Goal: Task Accomplishment & Management: Complete application form

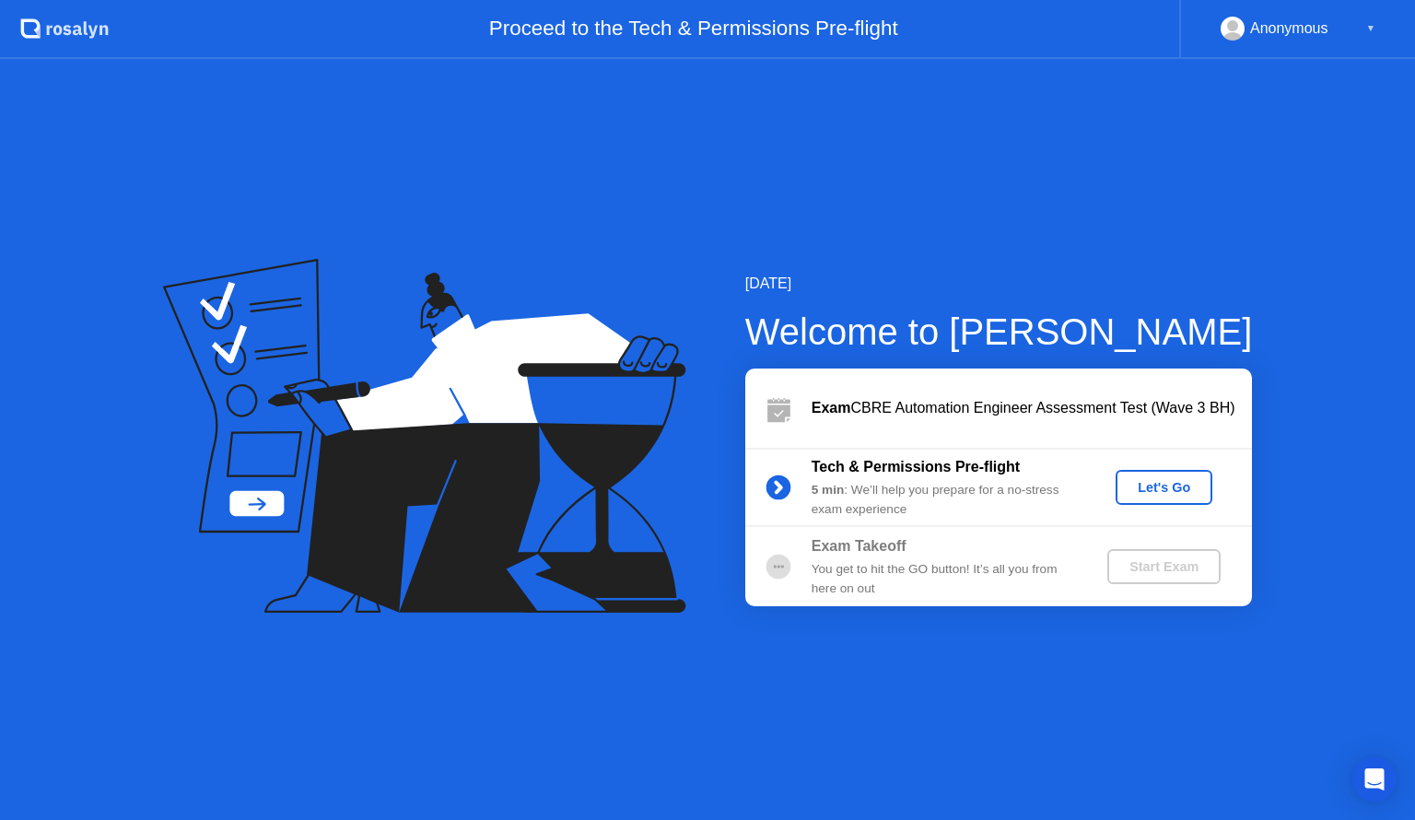
click at [1182, 495] on div "Let's Go" at bounding box center [1164, 487] width 82 height 15
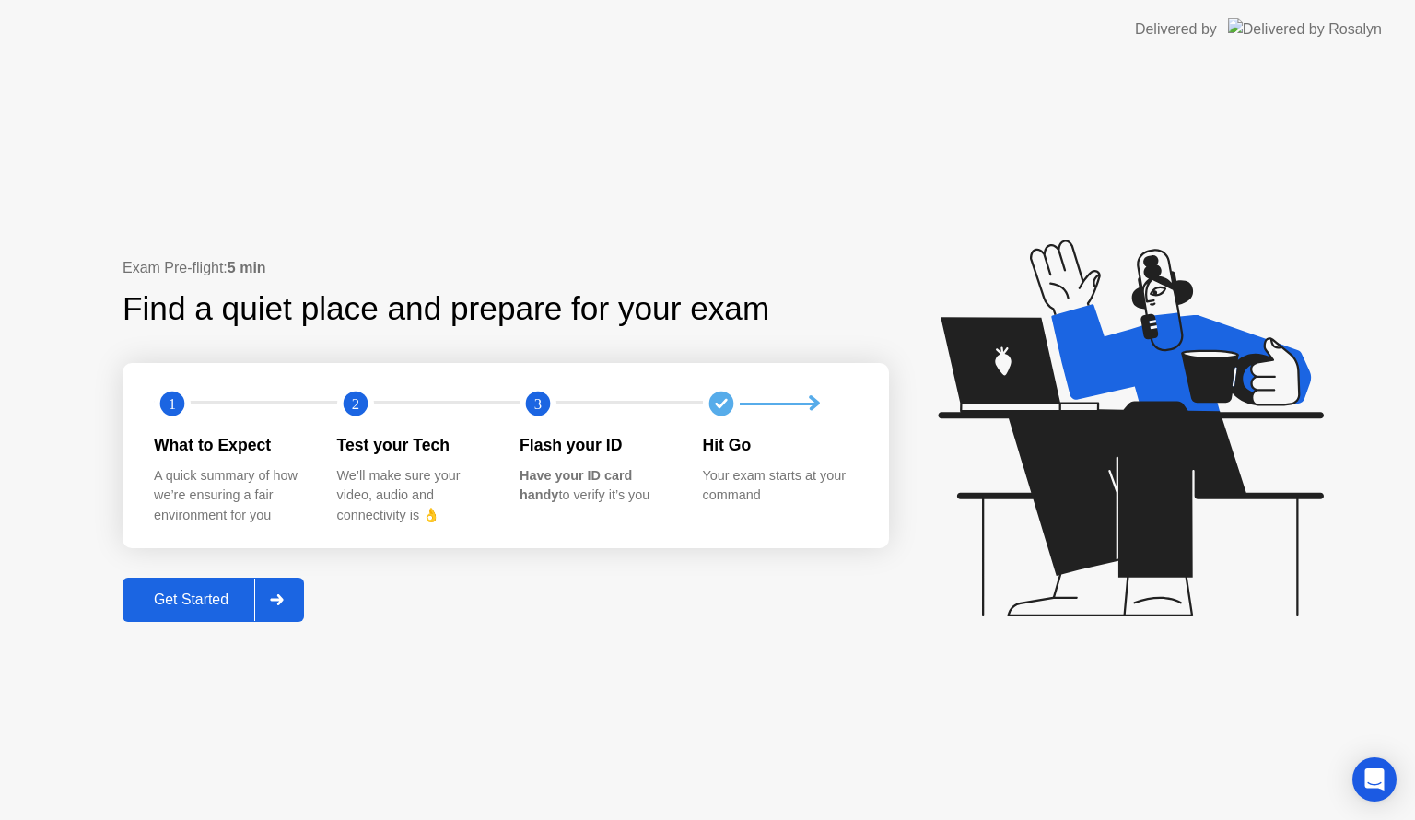
click at [219, 619] on button "Get Started" at bounding box center [214, 600] width 182 height 44
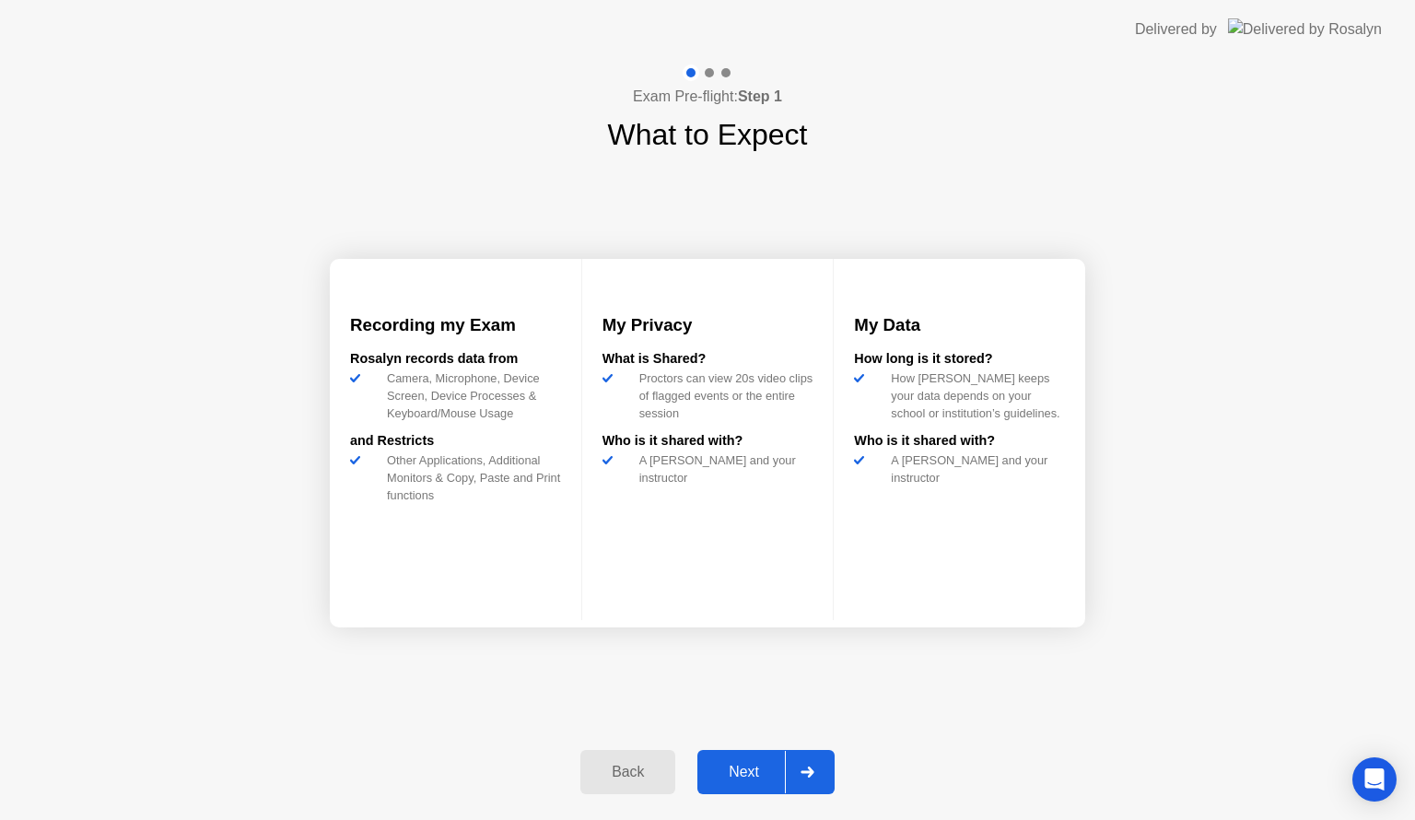
click at [752, 785] on button "Next" at bounding box center [766, 772] width 137 height 44
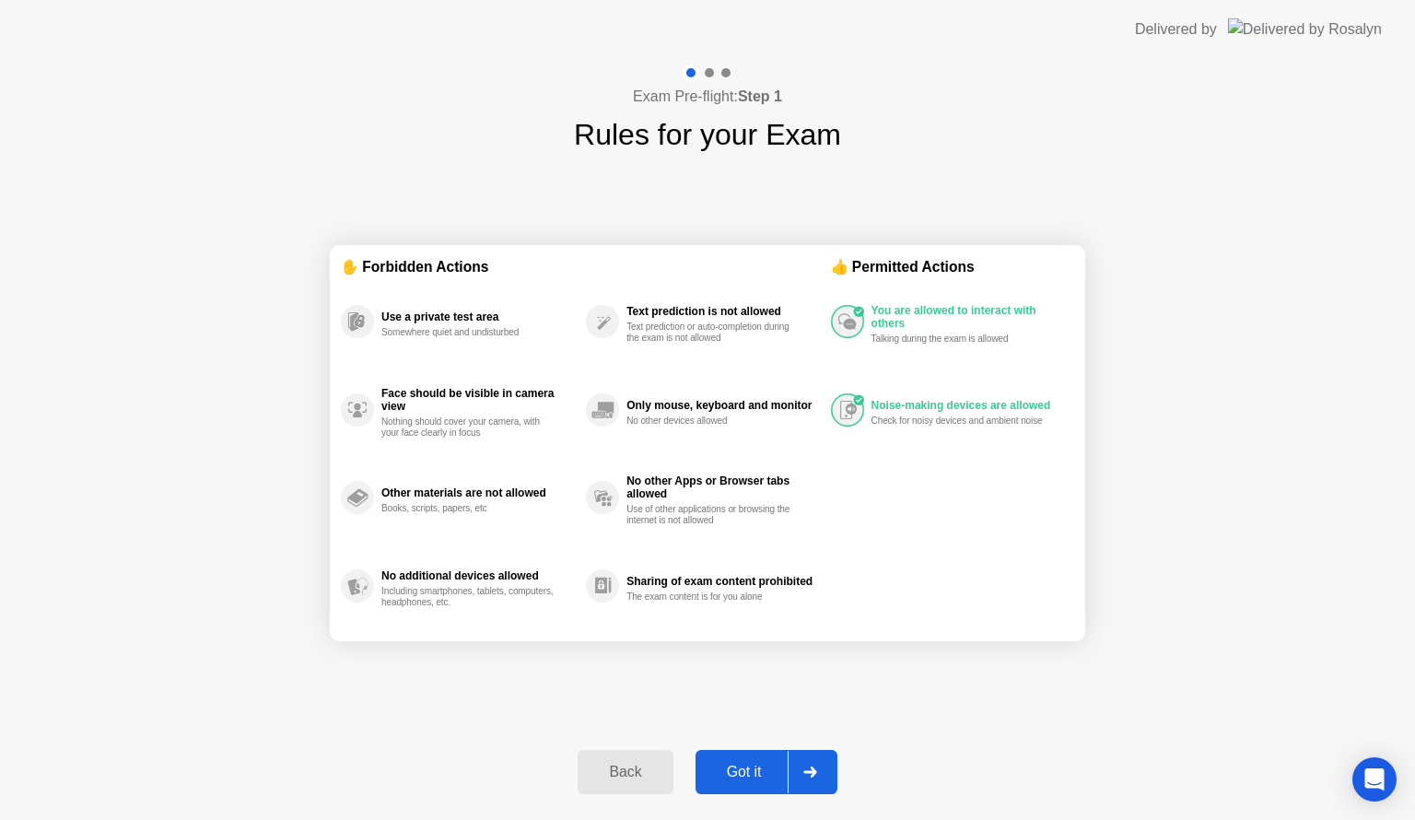
click at [760, 771] on div "Got it" at bounding box center [744, 772] width 87 height 17
select select "**********"
select select "*******"
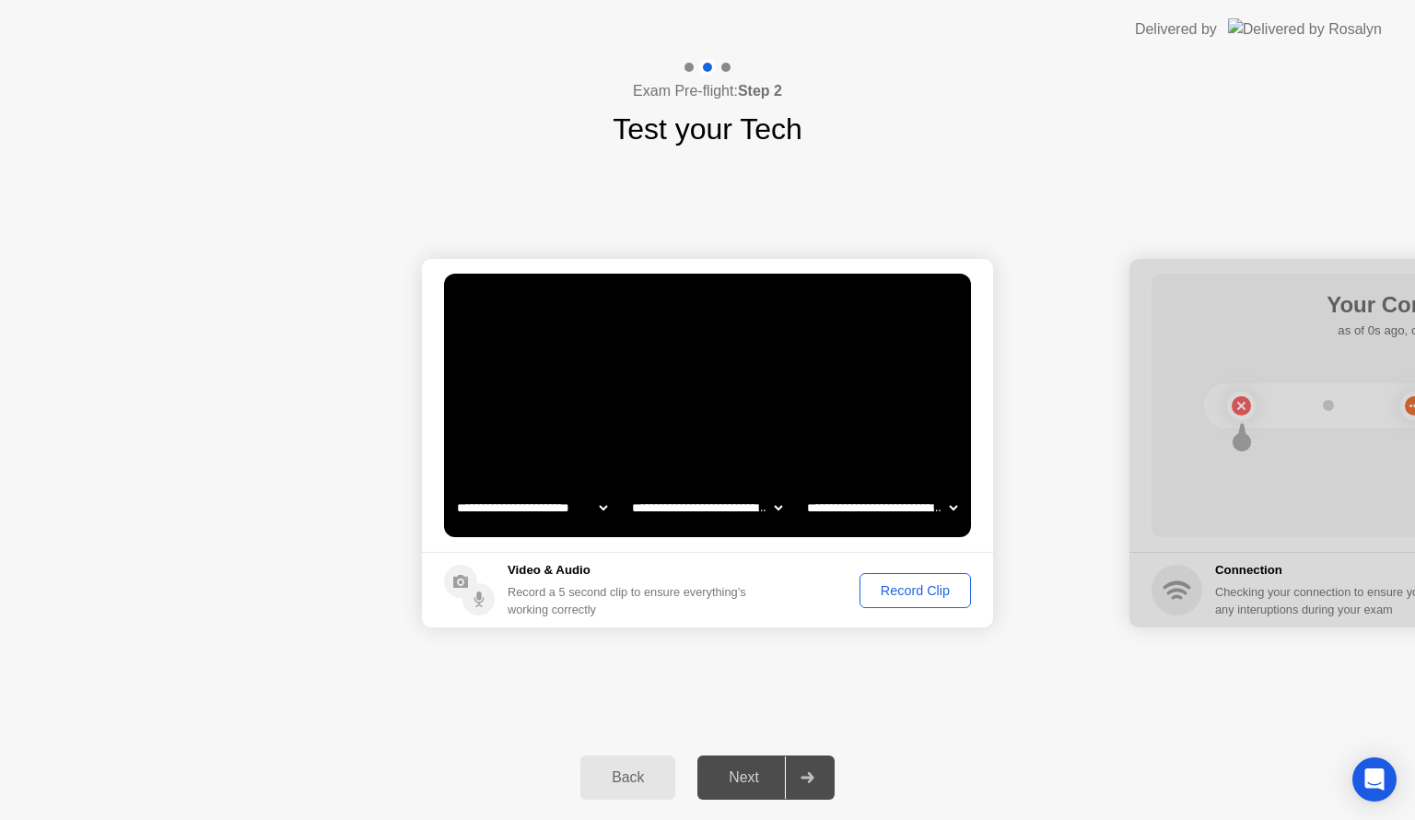
click at [899, 598] on div "Record Clip" at bounding box center [915, 590] width 99 height 15
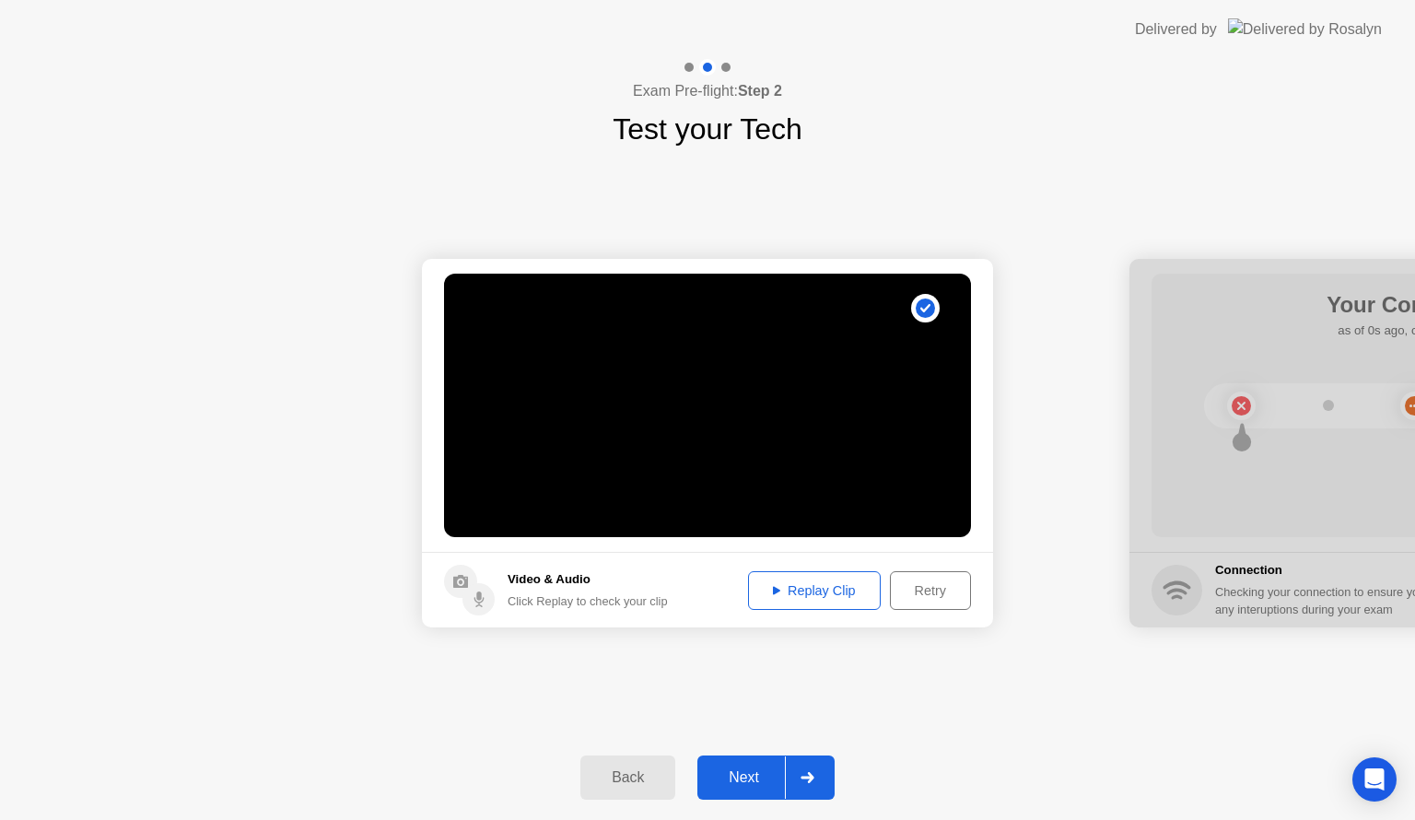
click at [836, 604] on button "Replay Clip" at bounding box center [814, 590] width 133 height 39
click at [756, 769] on div "Next" at bounding box center [744, 777] width 82 height 17
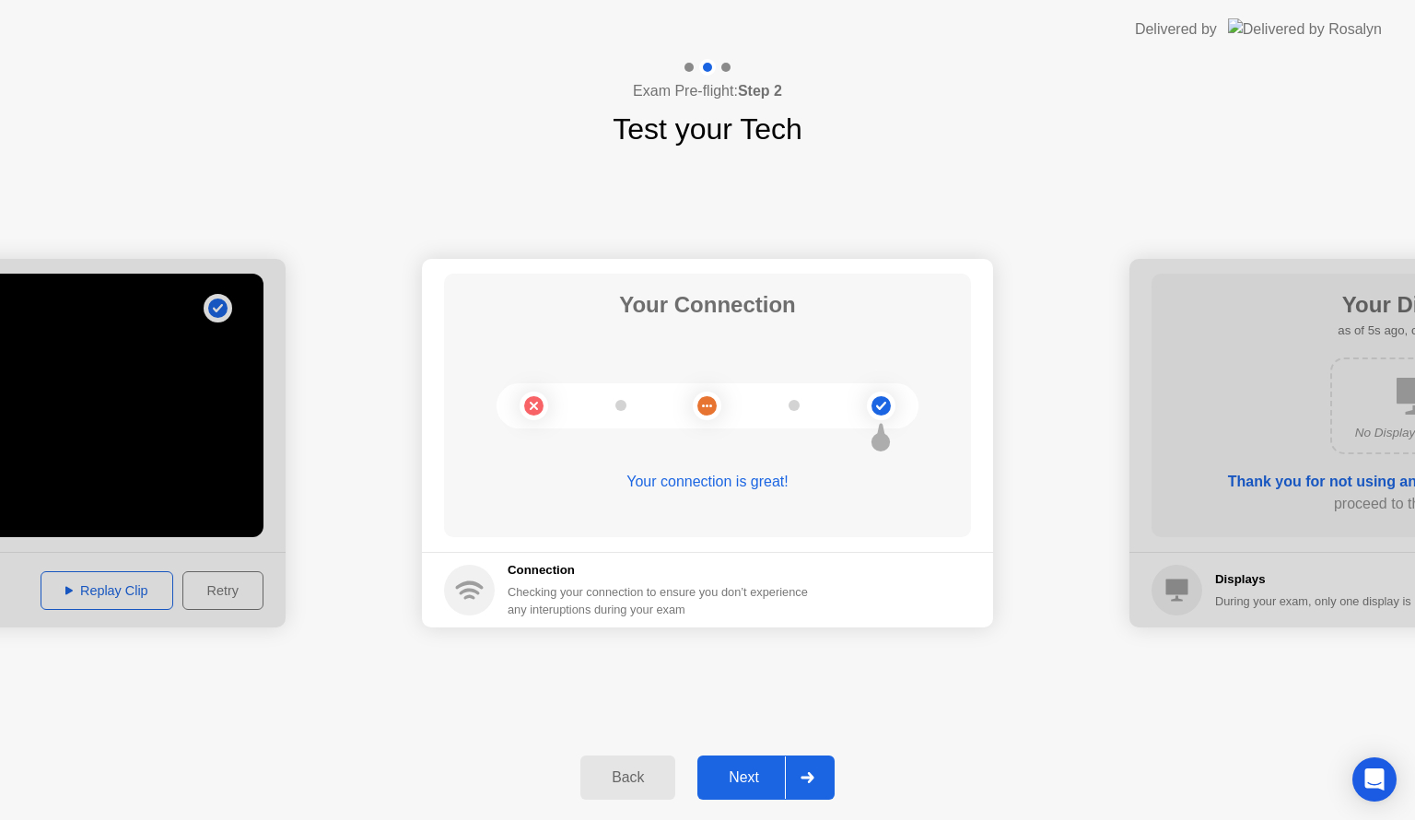
click at [751, 779] on div "Next" at bounding box center [744, 777] width 82 height 17
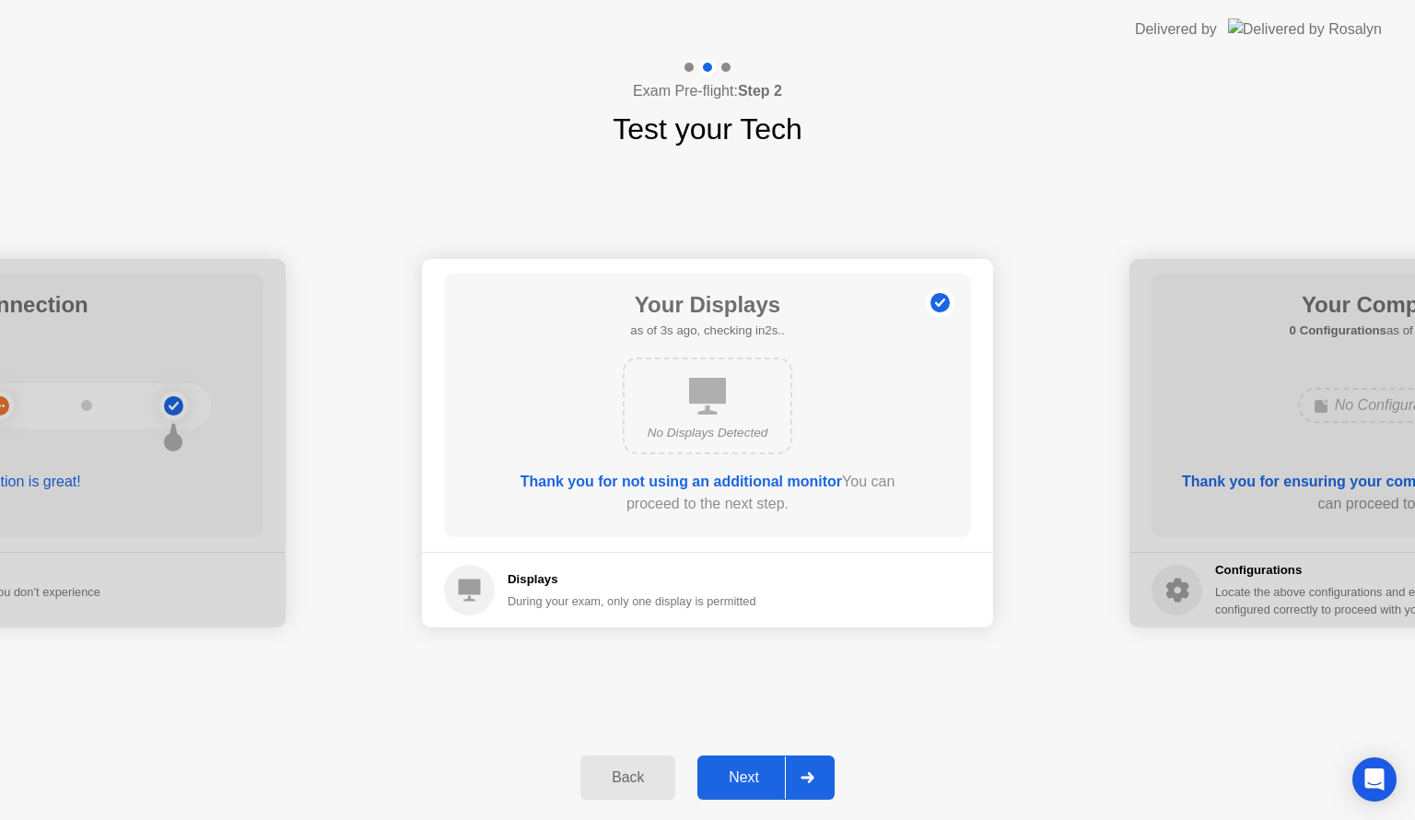
click at [747, 781] on div "Next" at bounding box center [744, 777] width 82 height 17
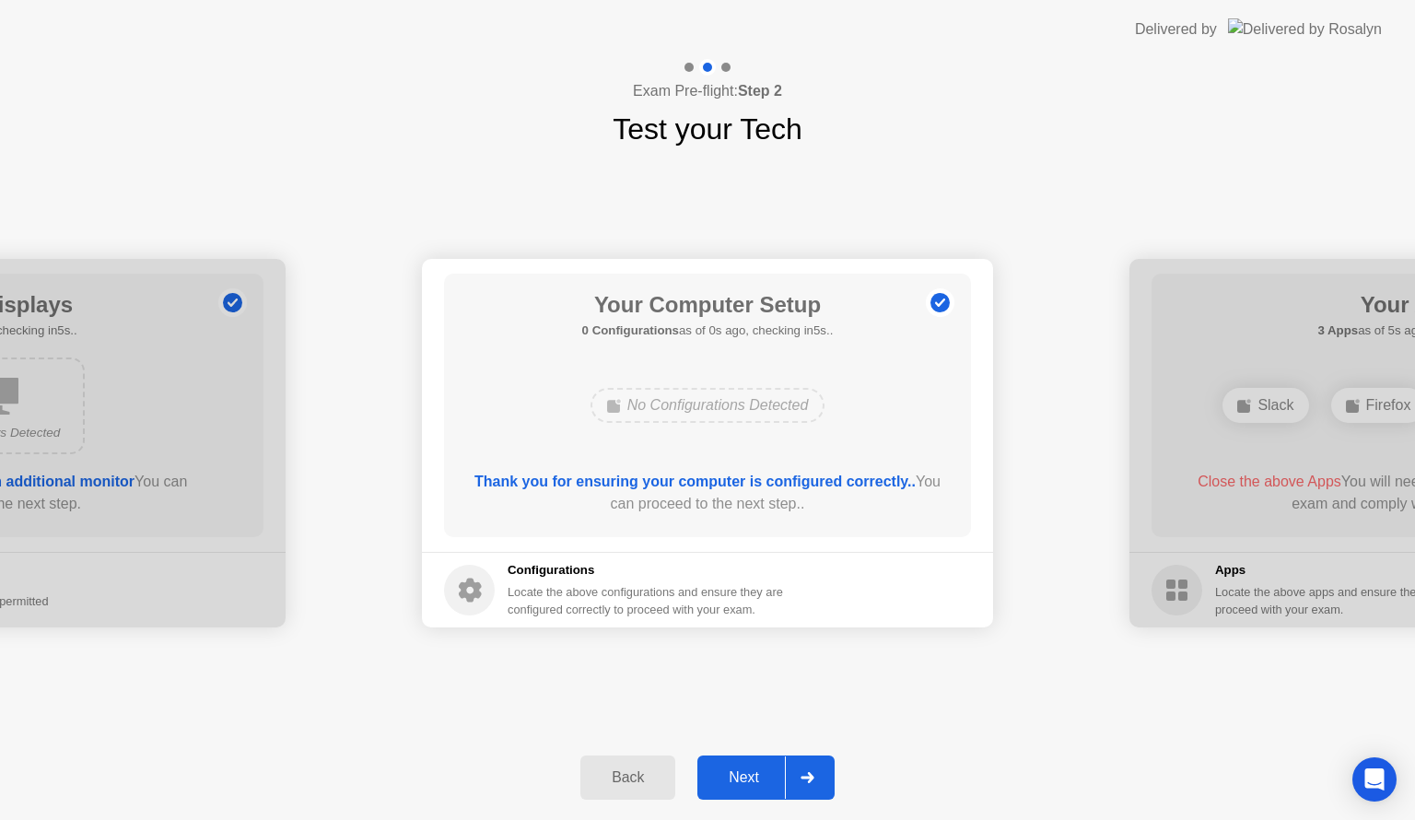
click at [746, 782] on div "Next" at bounding box center [744, 777] width 82 height 17
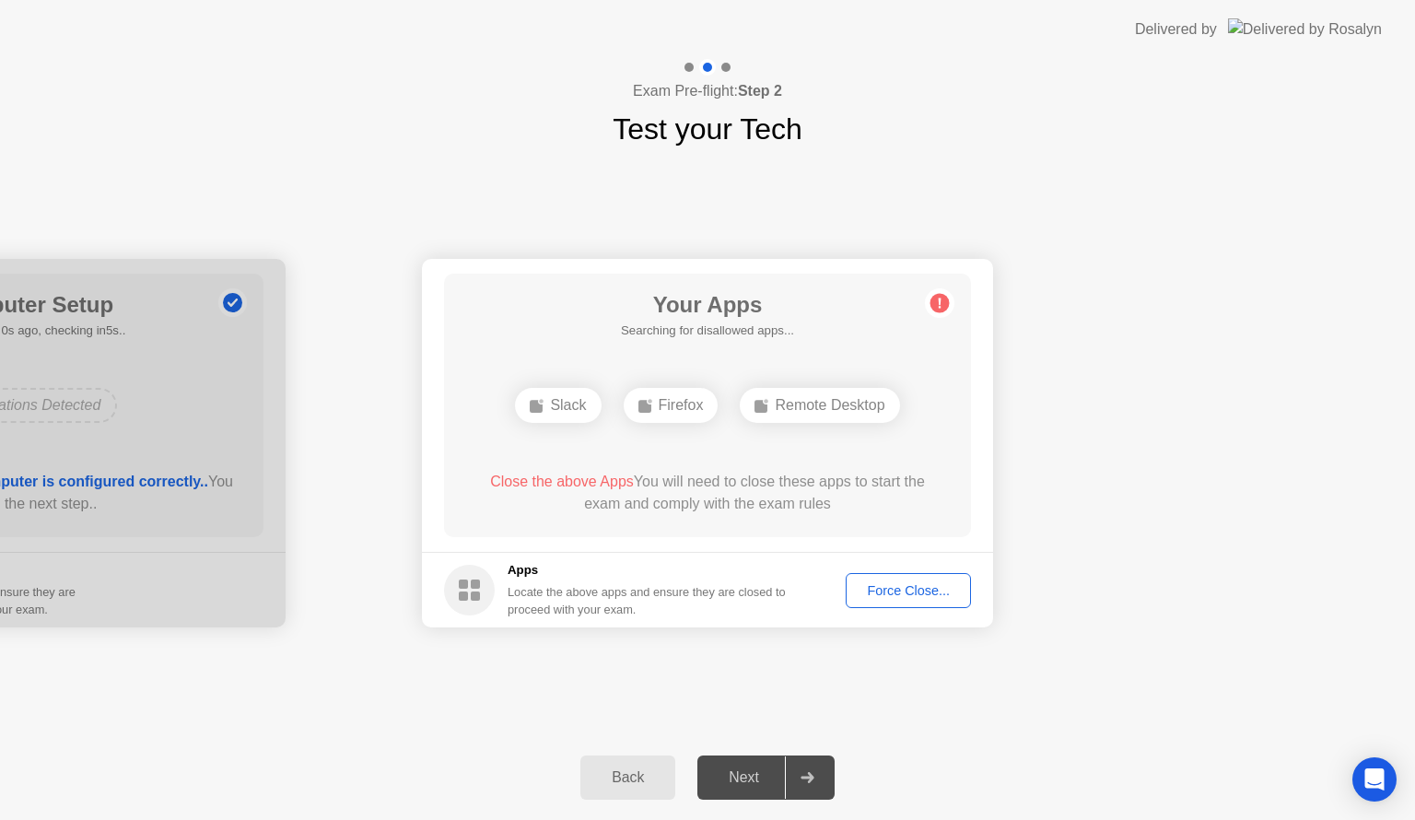
click at [938, 579] on button "Force Close..." at bounding box center [908, 590] width 125 height 35
click at [921, 587] on div "Force Close..." at bounding box center [908, 590] width 112 height 15
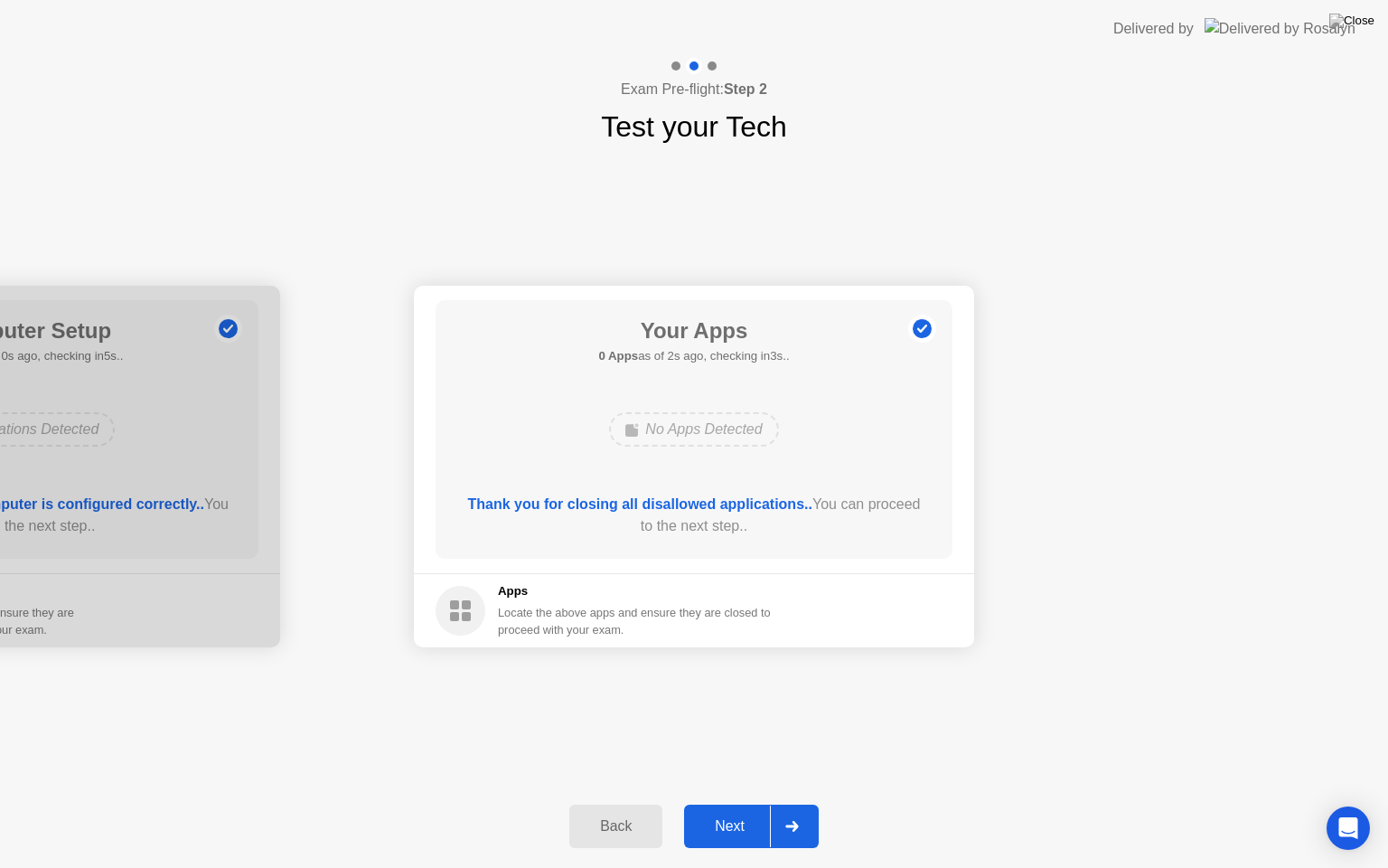
click at [727, 803] on div "Next" at bounding box center [730, 826] width 80 height 17
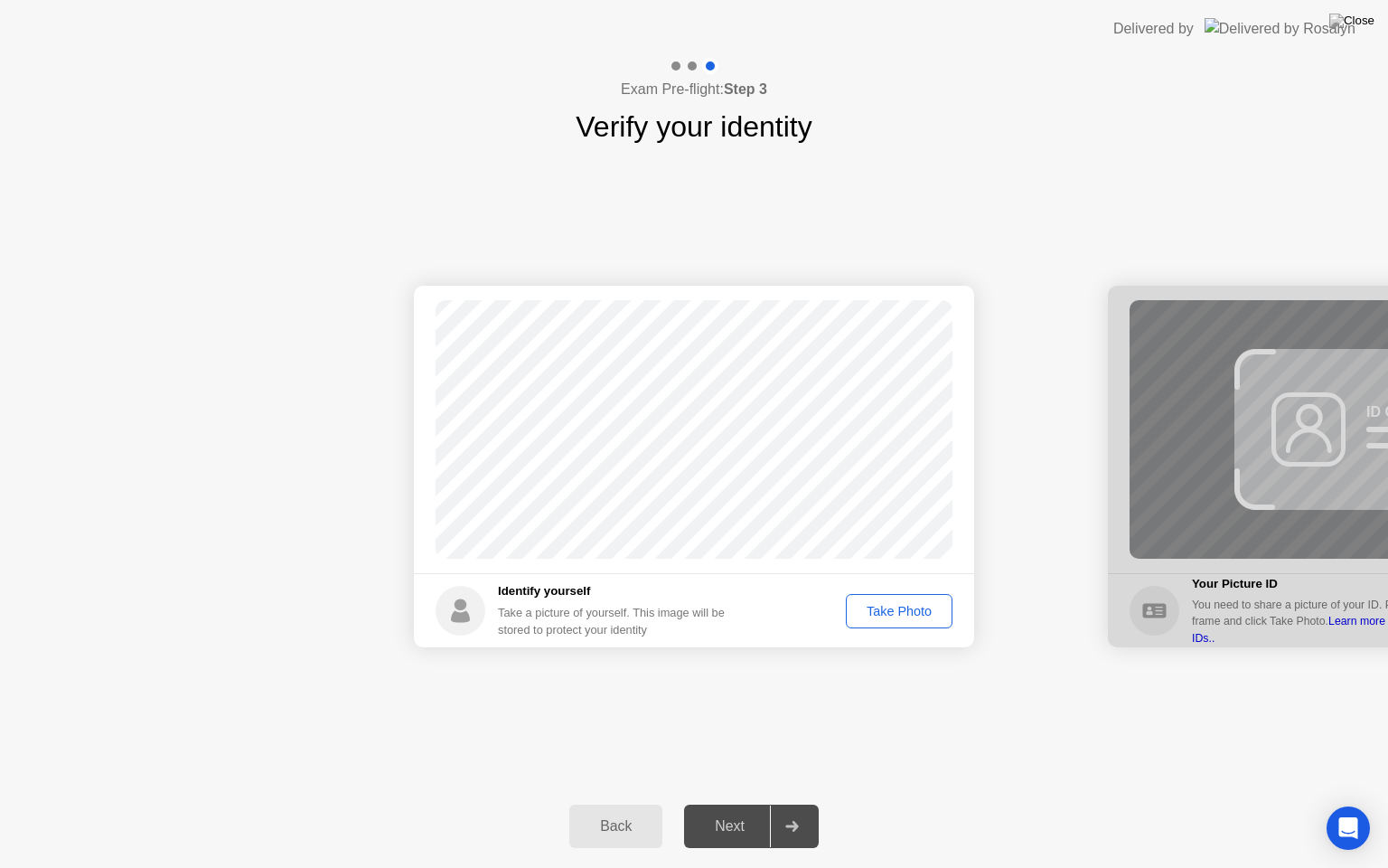
click at [895, 606] on div "Take Photo" at bounding box center [900, 611] width 94 height 15
click at [753, 803] on button "Next" at bounding box center [751, 826] width 134 height 43
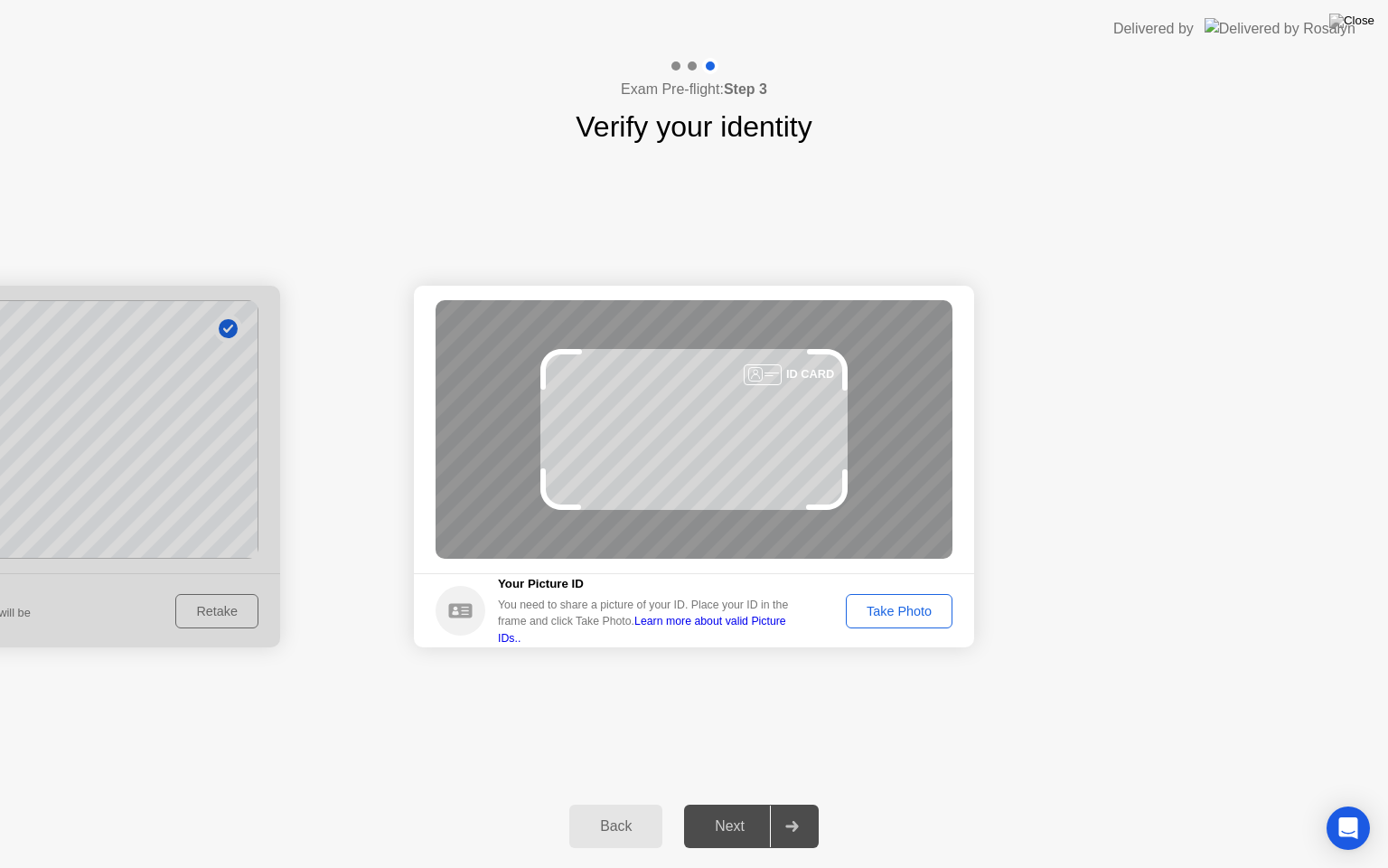
click at [731, 803] on div "Next" at bounding box center [730, 826] width 80 height 17
click at [909, 618] on div "Take Photo" at bounding box center [900, 611] width 94 height 15
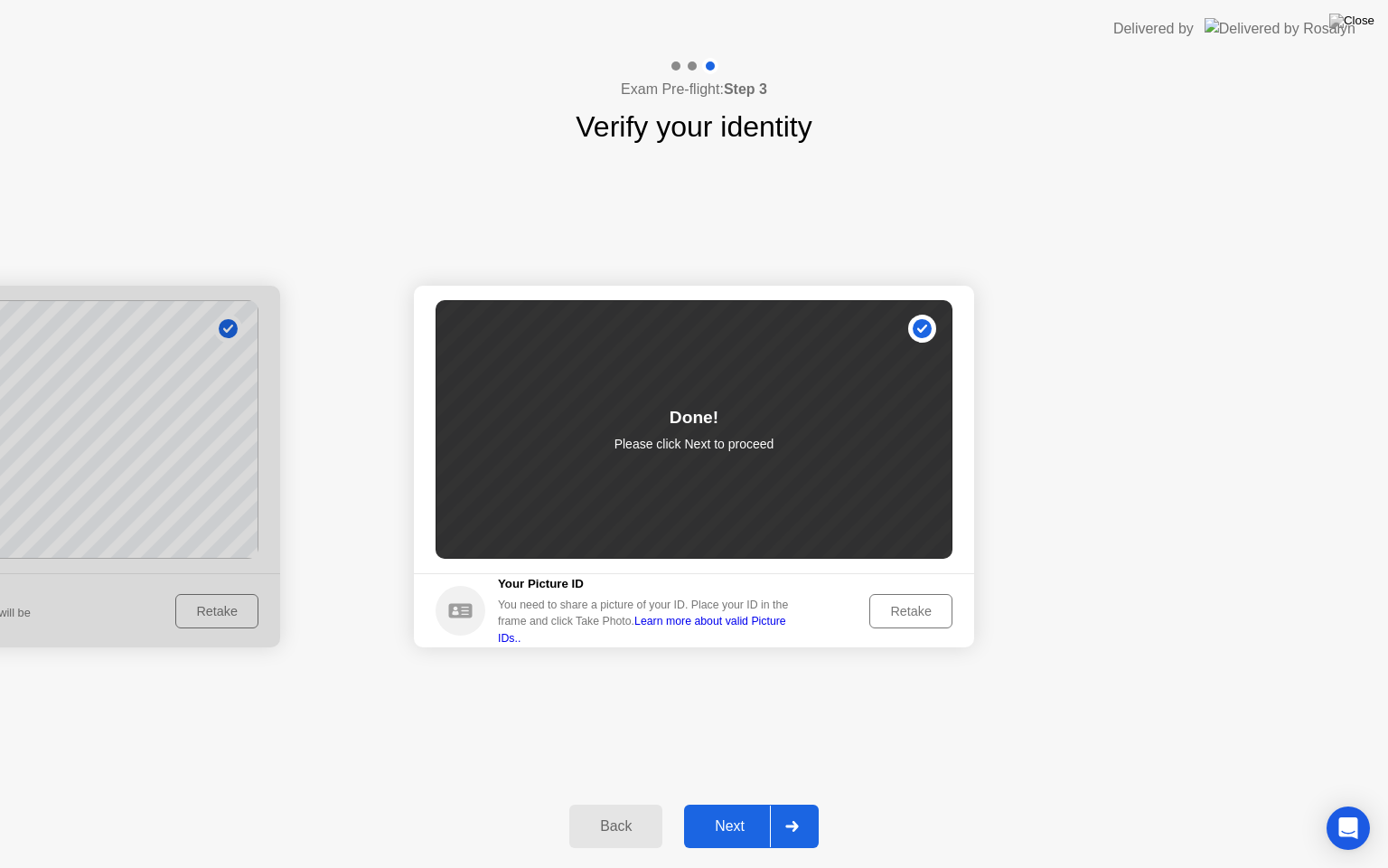
click at [755, 803] on button "Next" at bounding box center [751, 826] width 134 height 43
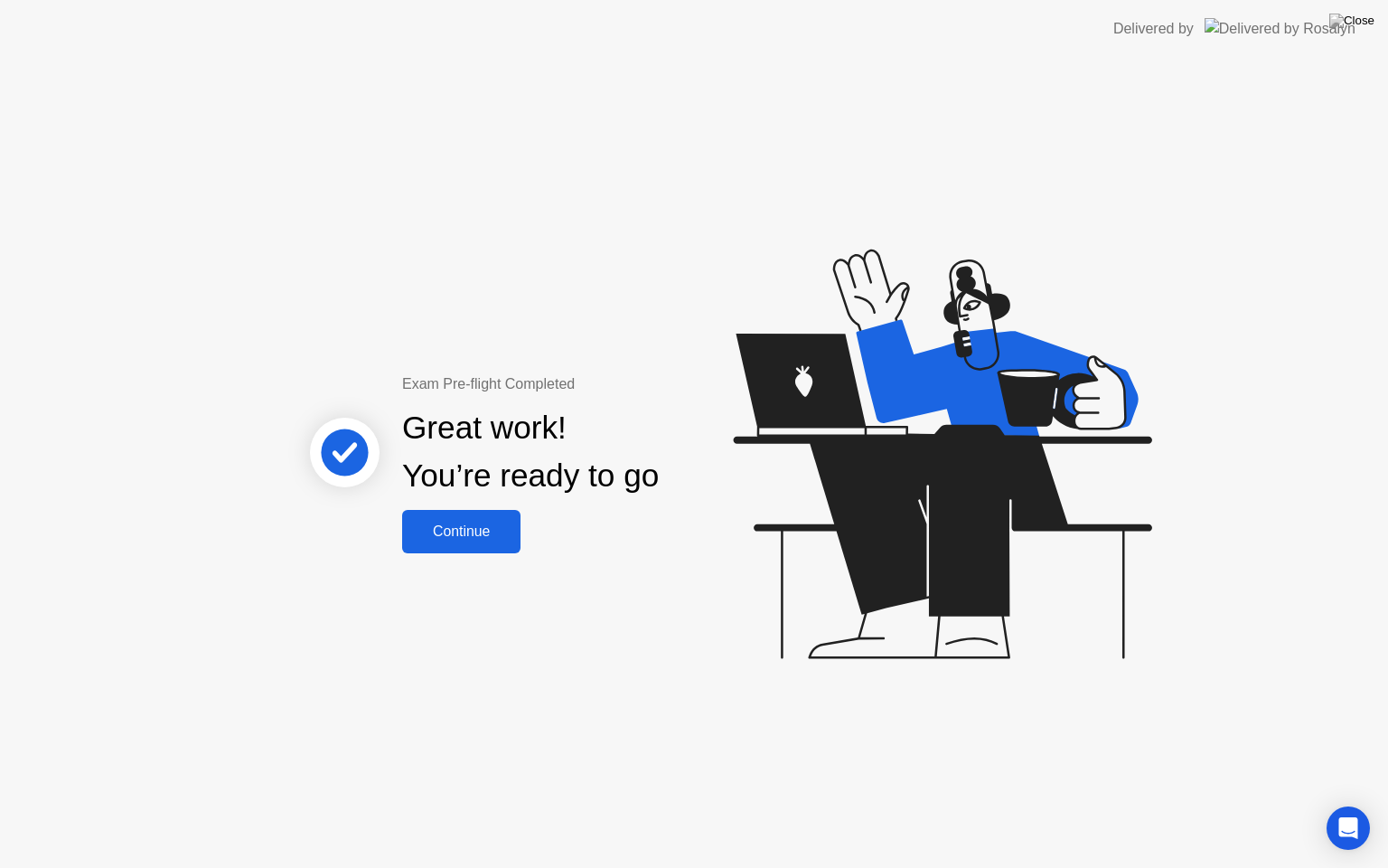
click at [466, 527] on div "Continue" at bounding box center [462, 531] width 108 height 17
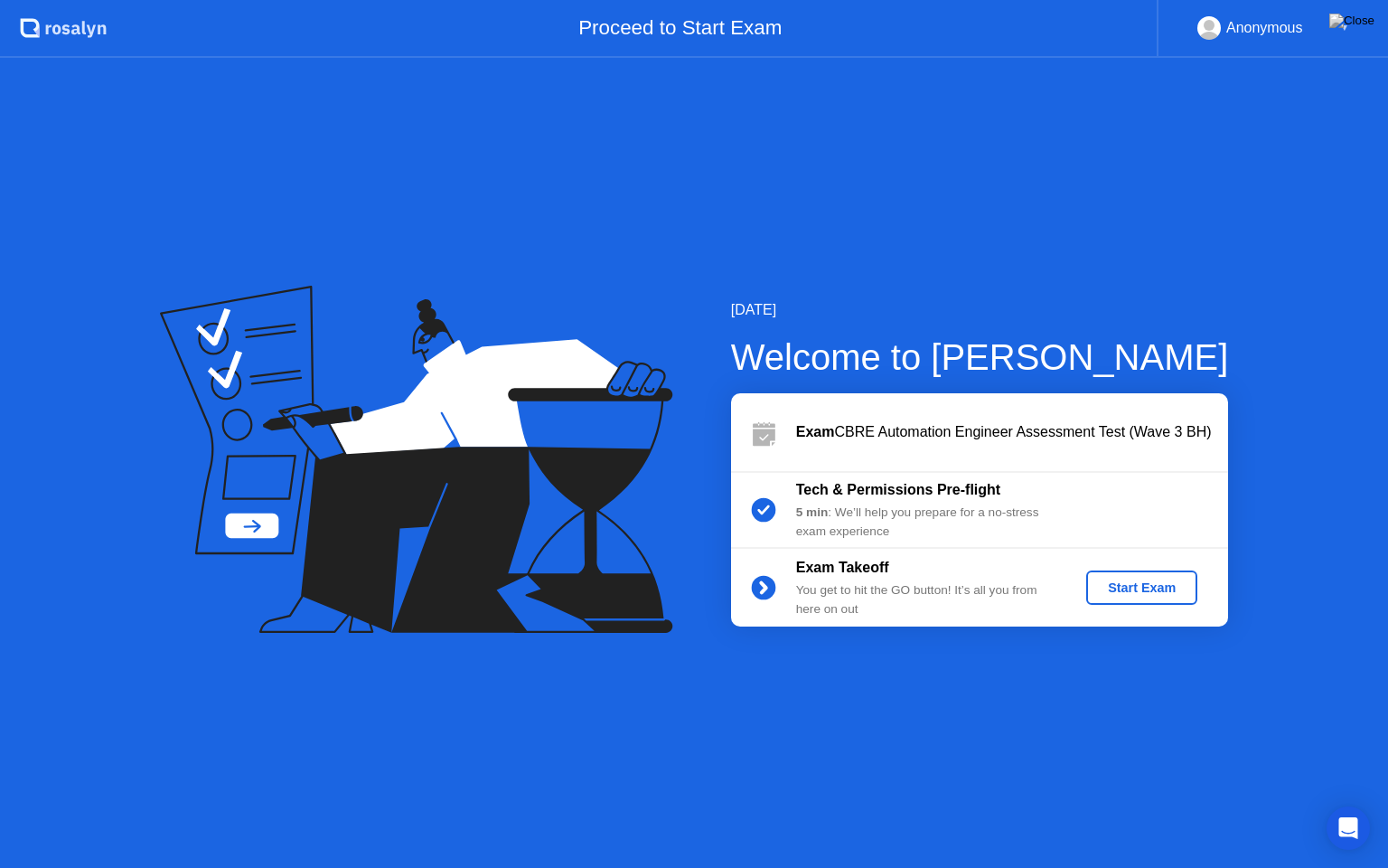
click at [1147, 589] on div "Start Exam" at bounding box center [1142, 587] width 97 height 15
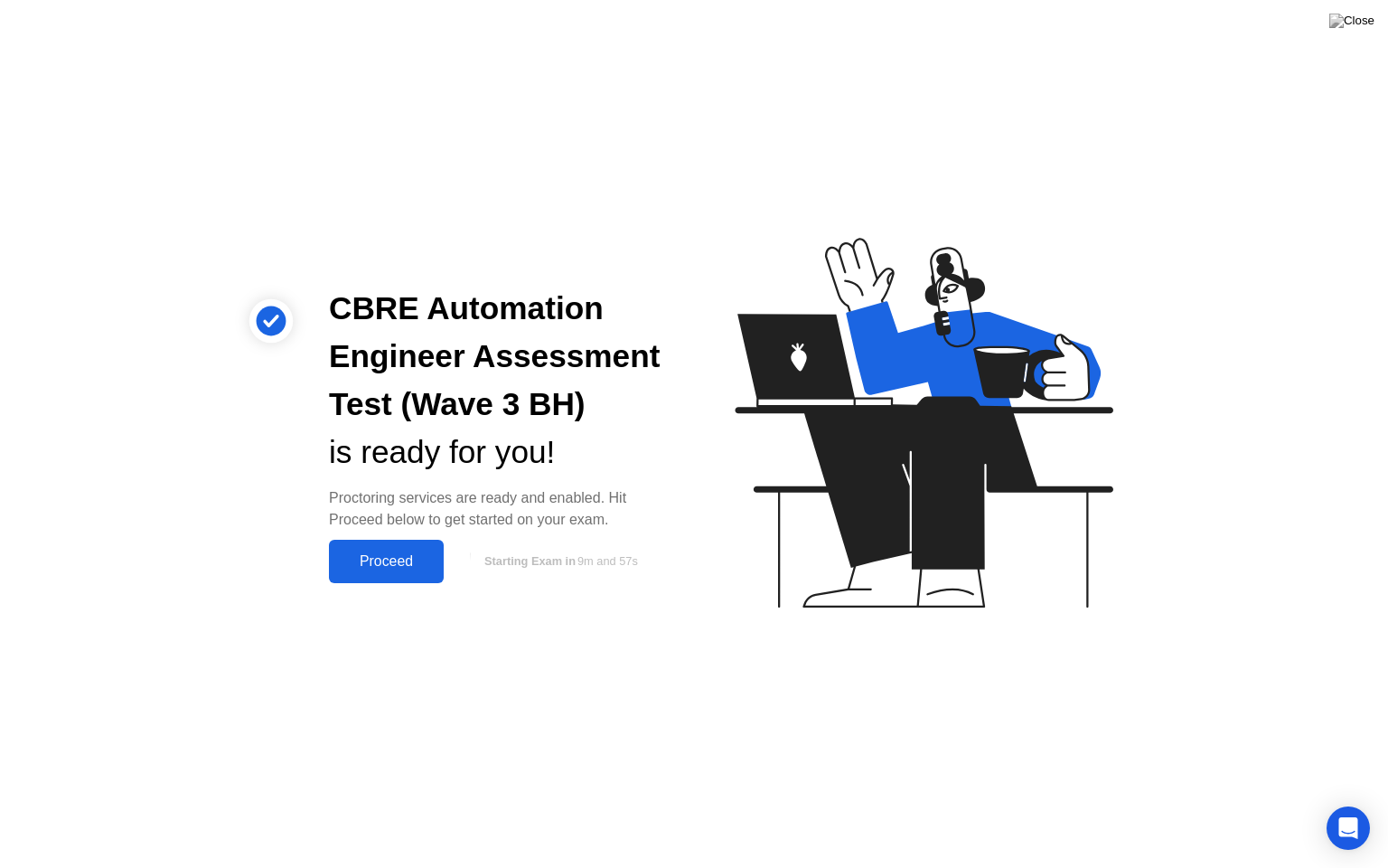
click at [392, 558] on div "Proceed" at bounding box center [386, 561] width 104 height 17
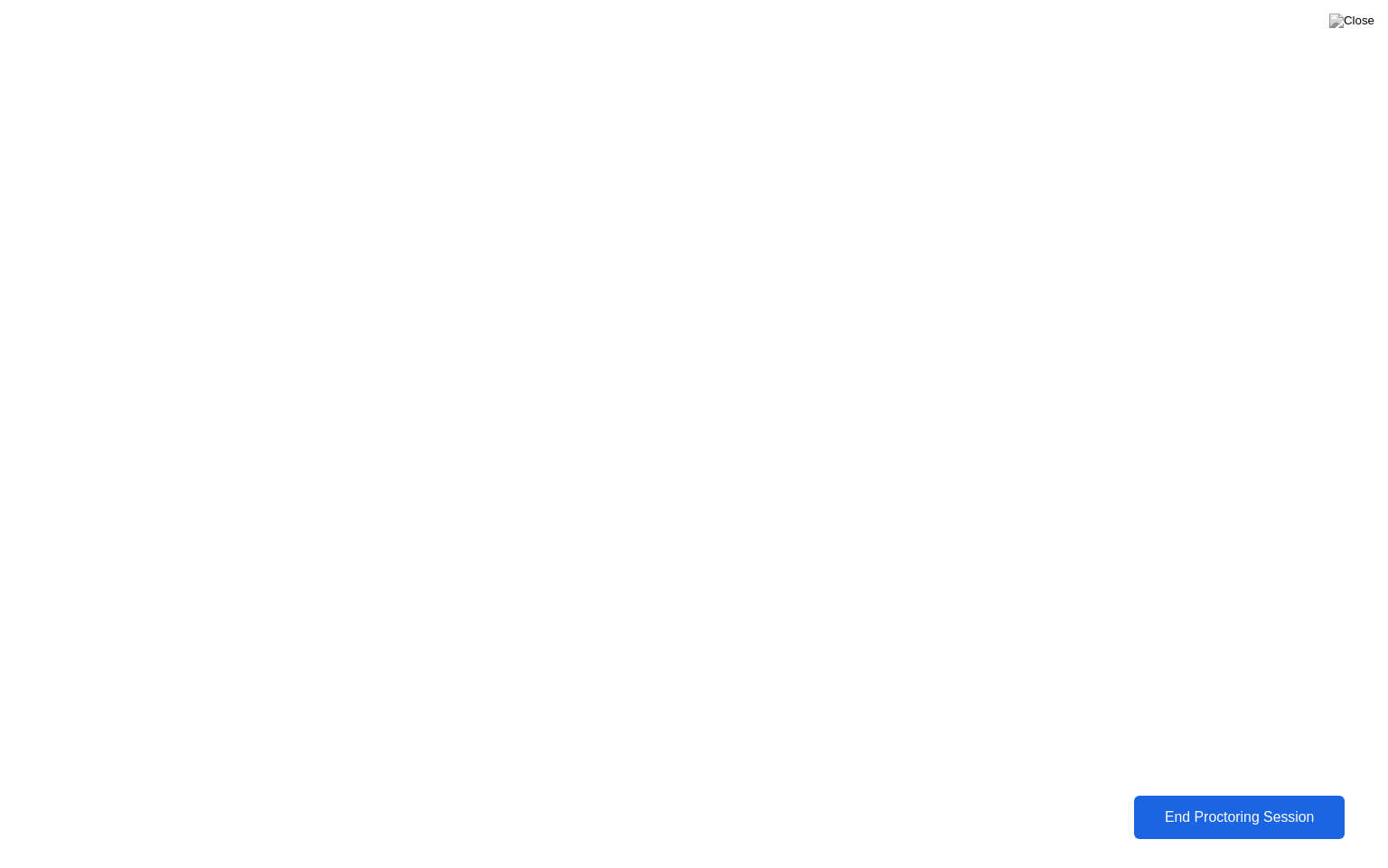
click at [1247, 803] on div "End Proctoring Session" at bounding box center [1240, 817] width 200 height 17
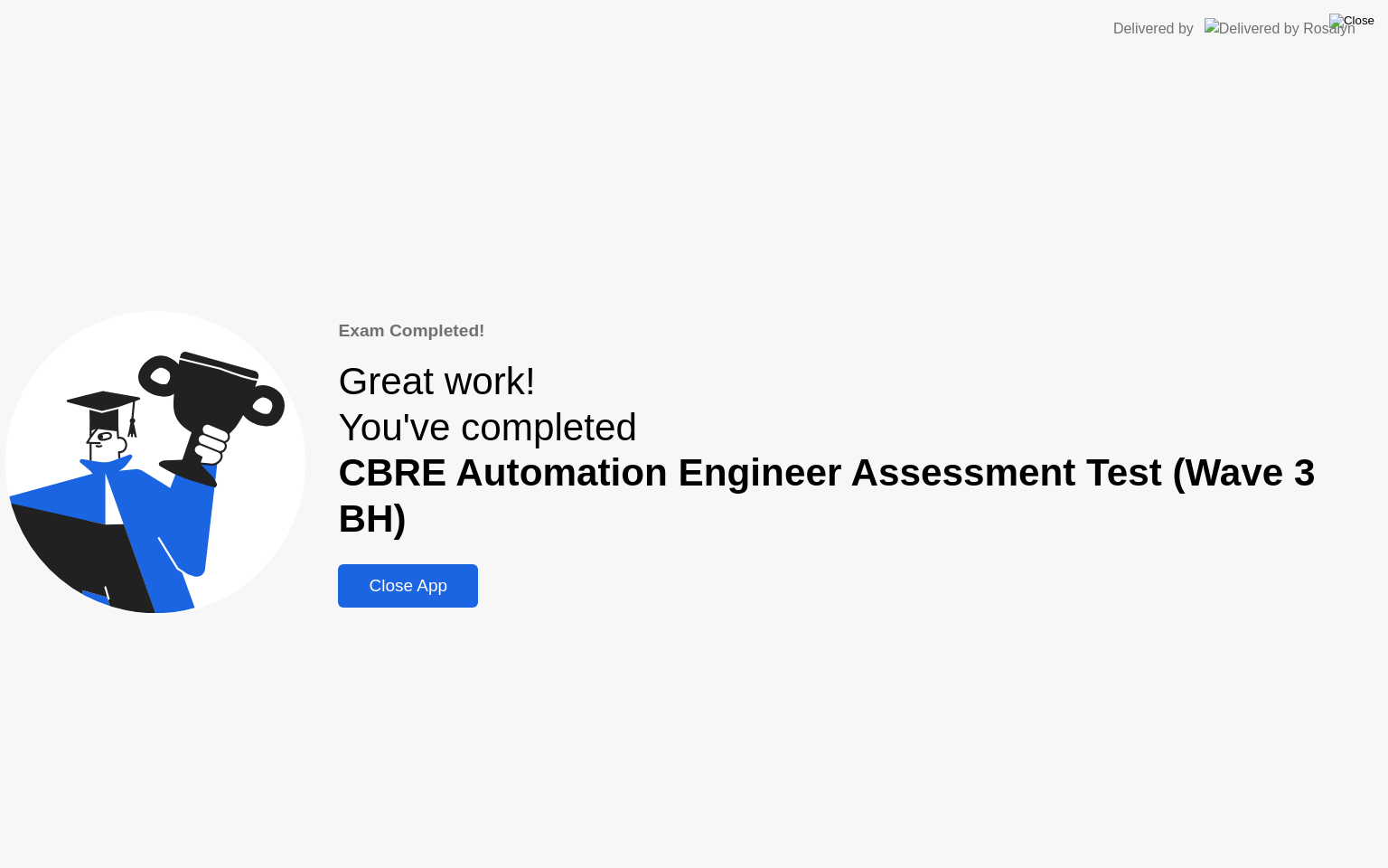
click at [1359, 25] on img at bounding box center [1352, 21] width 45 height 15
click at [454, 576] on div "Close App" at bounding box center [408, 586] width 129 height 20
